Goal: Task Accomplishment & Management: Use online tool/utility

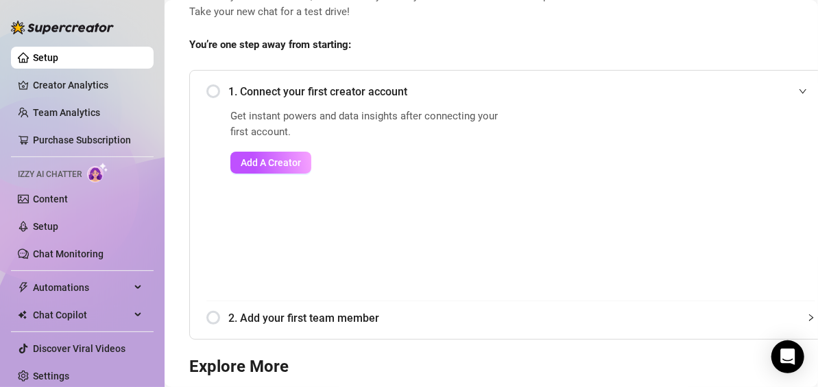
scroll to position [93, 0]
click at [267, 165] on span "Add A Creator" at bounding box center [271, 161] width 60 height 11
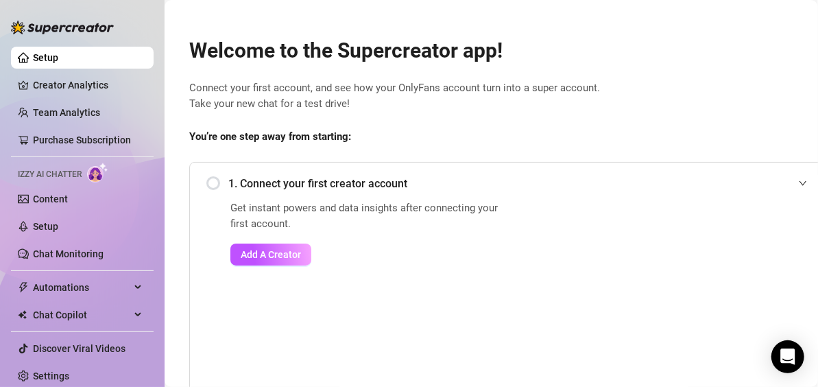
click at [214, 176] on div "1. Connect your first creator account" at bounding box center [510, 184] width 609 height 34
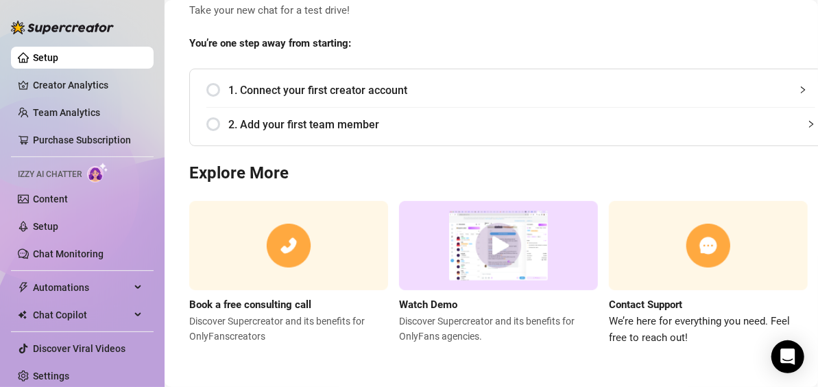
scroll to position [96, 0]
click at [215, 118] on div "2. Add your first team member" at bounding box center [510, 125] width 609 height 34
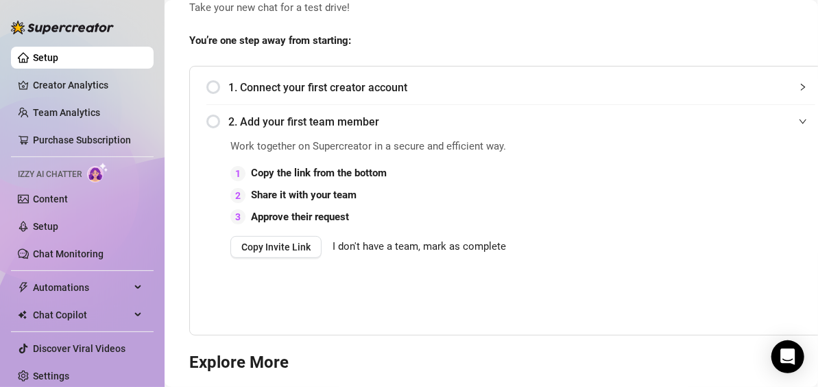
scroll to position [0, 0]
